Goal: Task Accomplishment & Management: Manage account settings

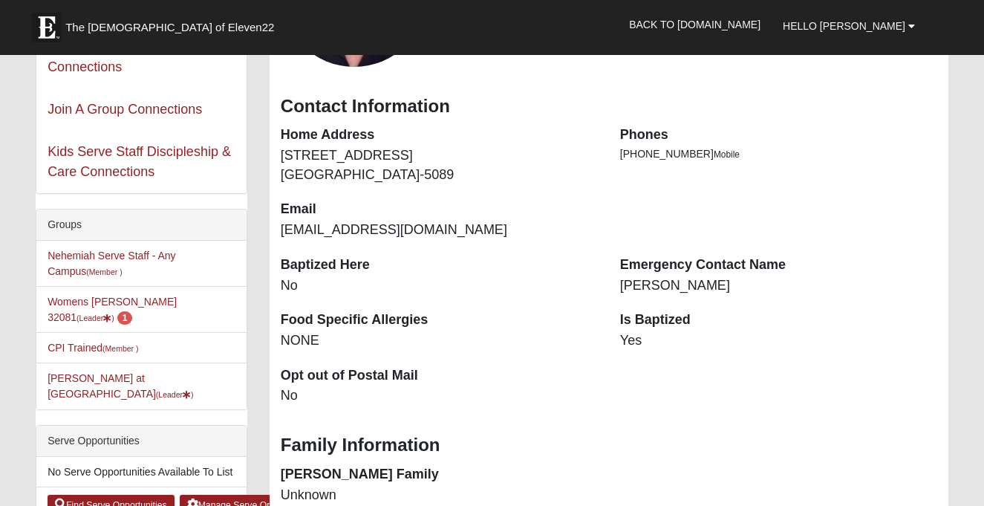
scroll to position [223, 0]
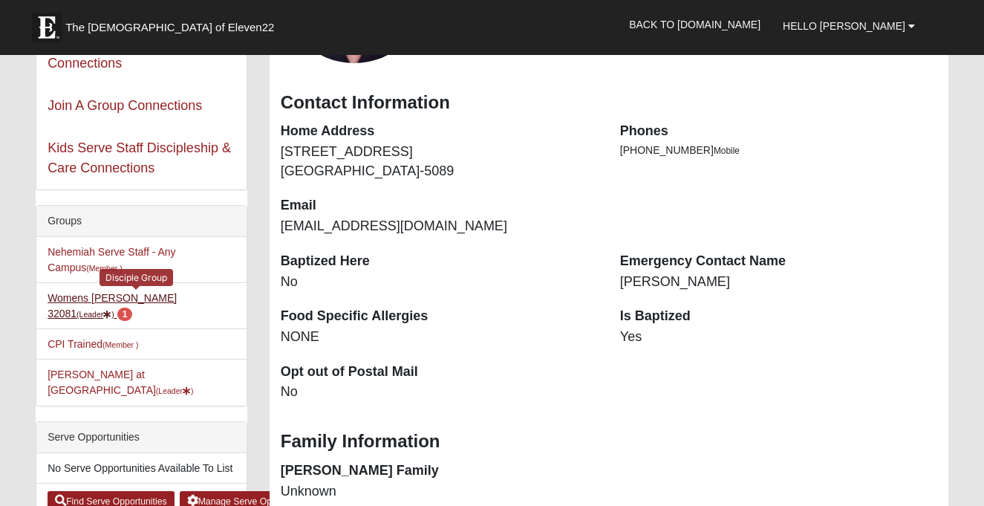
click at [132, 296] on link "Womens Damrow 32081 (Leader ) 1" at bounding box center [112, 305] width 129 height 27
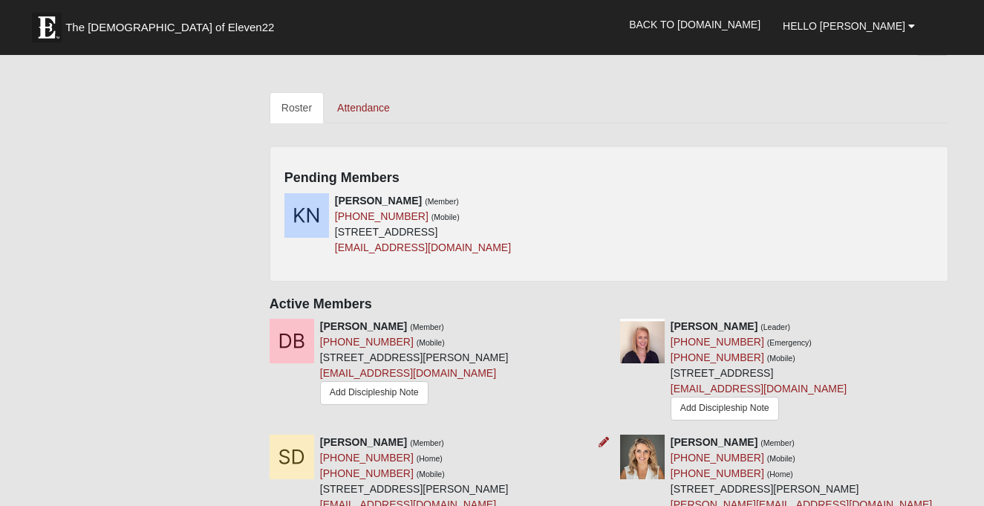
scroll to position [613, 0]
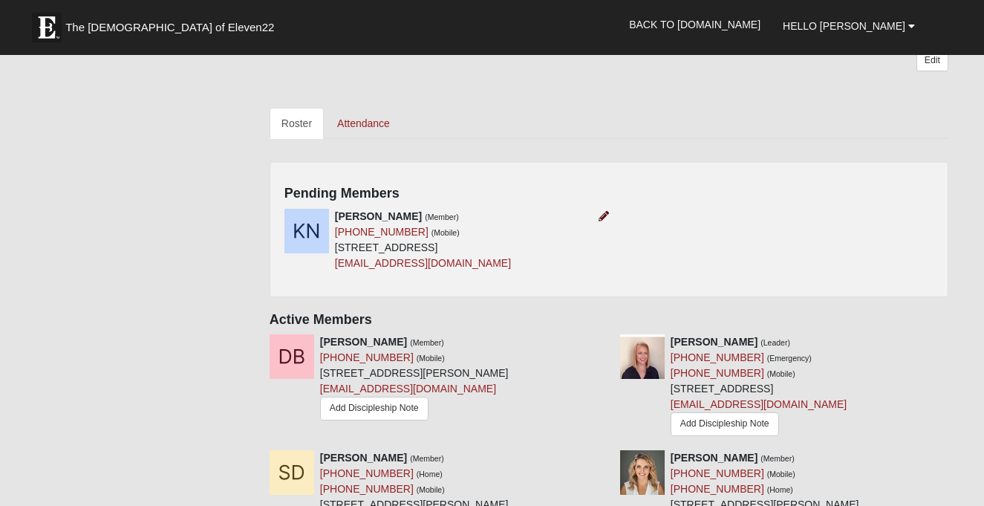
click at [604, 211] on icon at bounding box center [604, 216] width 10 height 10
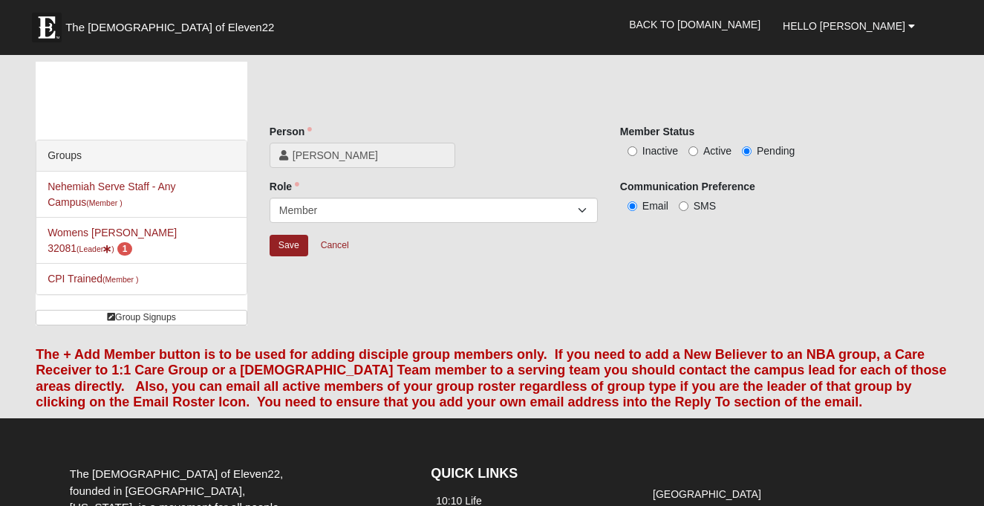
click at [693, 150] on input "Active" at bounding box center [694, 151] width 10 height 10
radio input "true"
click at [296, 244] on input "Save" at bounding box center [289, 246] width 39 height 22
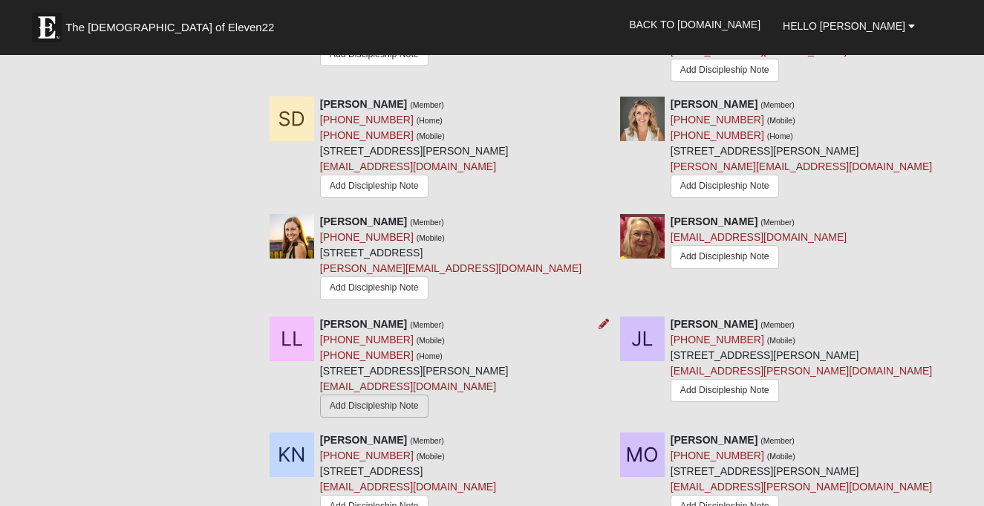
scroll to position [817, 0]
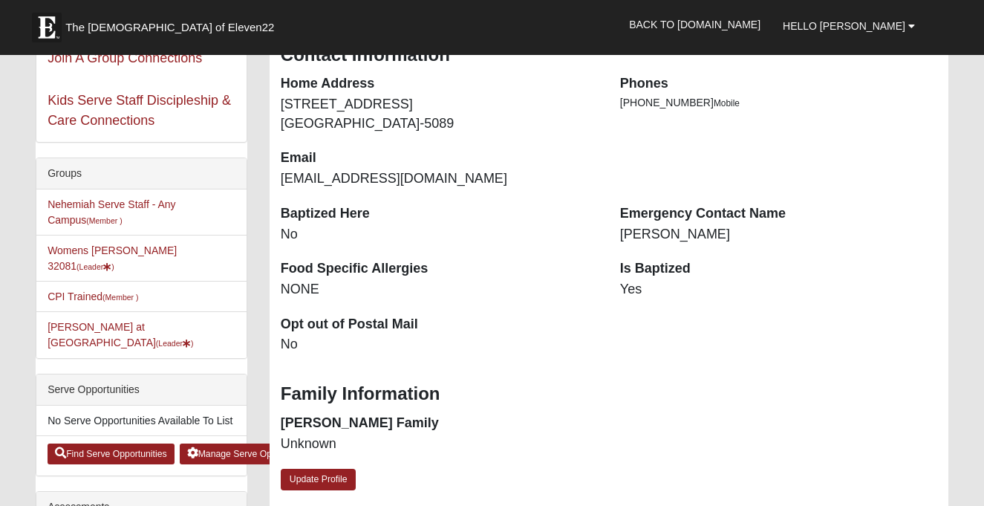
scroll to position [267, 0]
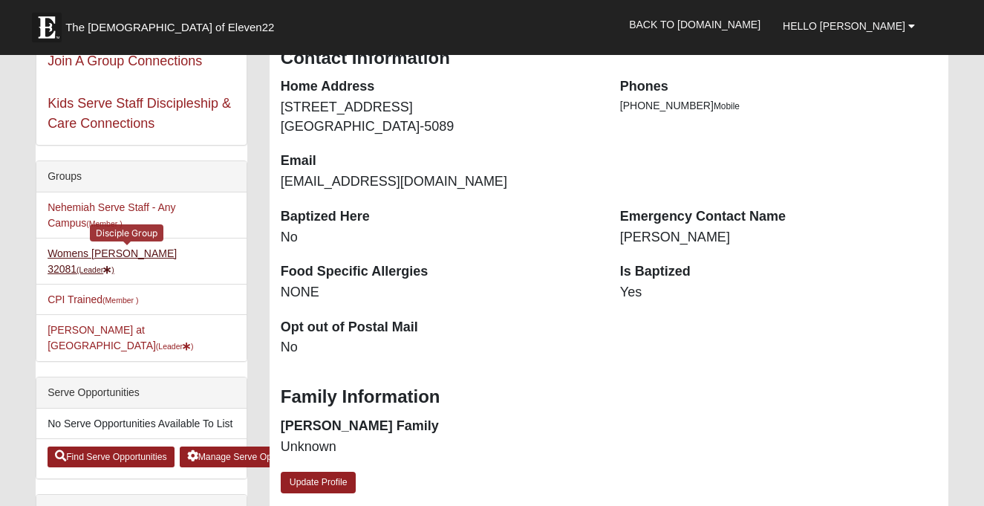
click at [154, 253] on link "Womens [PERSON_NAME] 32081 (Leader )" at bounding box center [112, 260] width 129 height 27
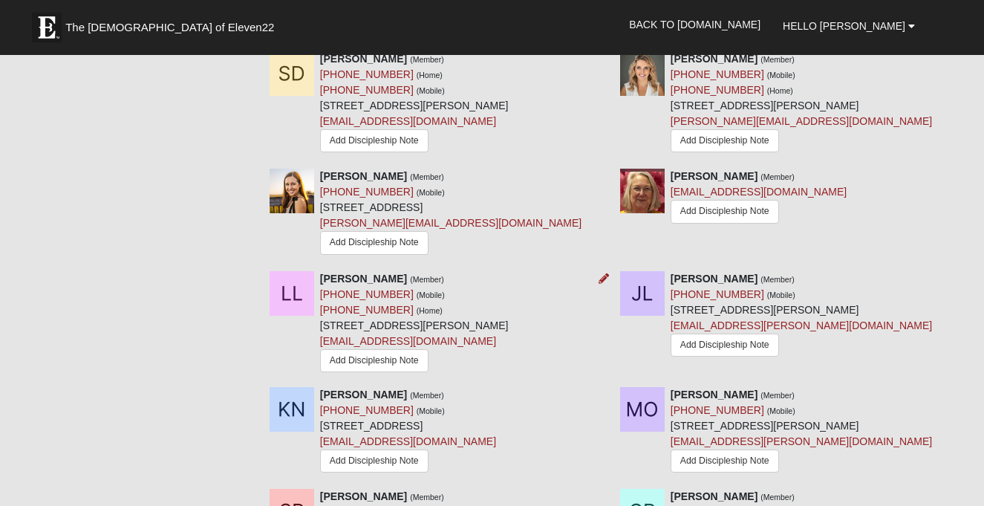
scroll to position [861, 0]
